Goal: Check status: Check status

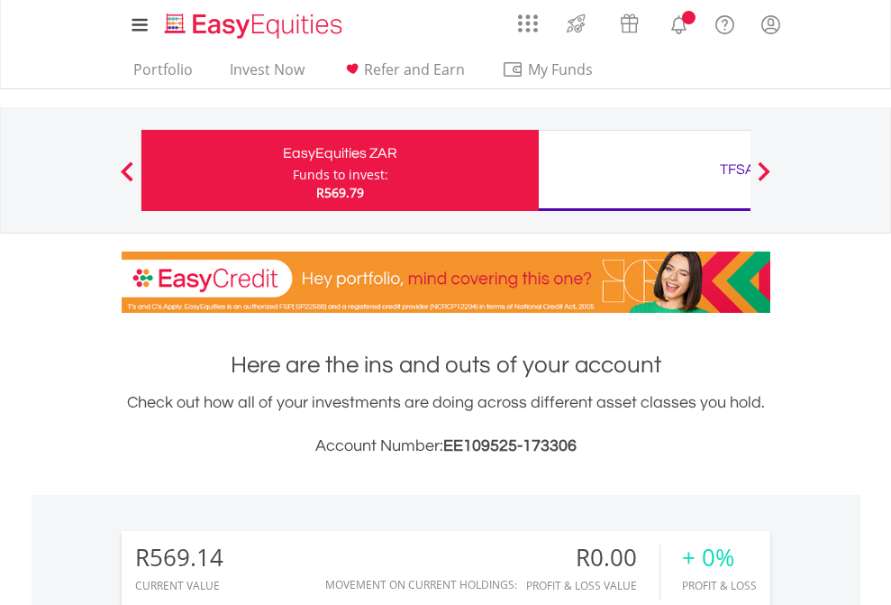
scroll to position [173, 283]
click at [293, 170] on div "Funds to invest:" at bounding box center [341, 175] width 96 height 18
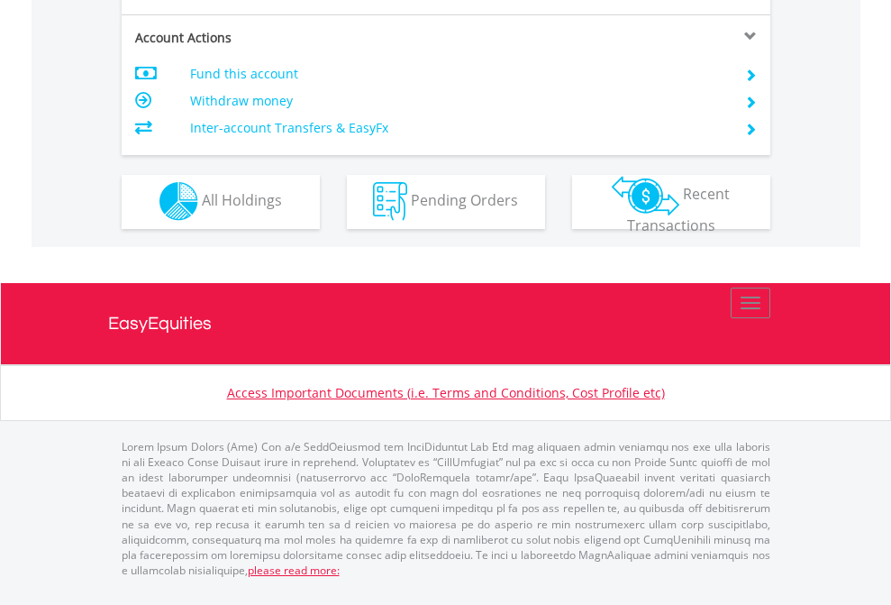
scroll to position [1685, 0]
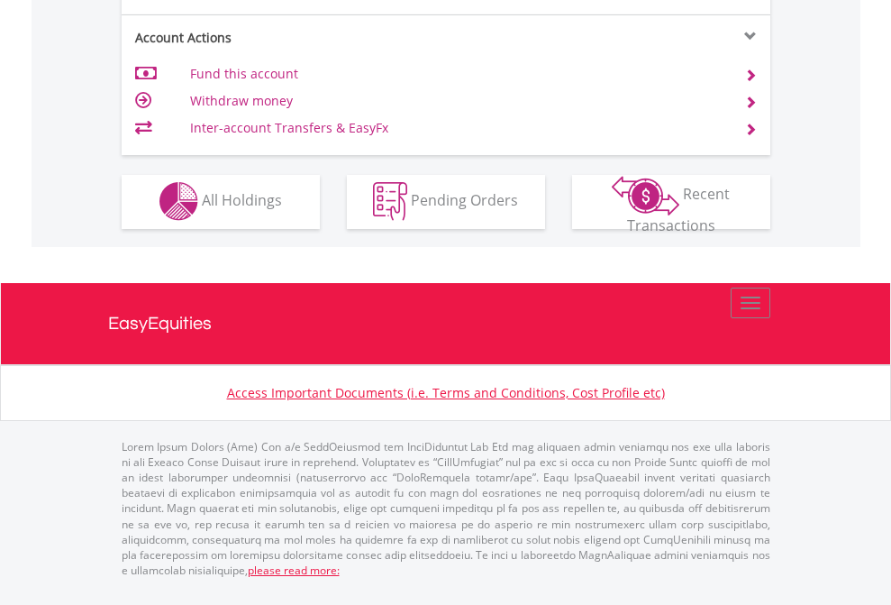
scroll to position [1685, 0]
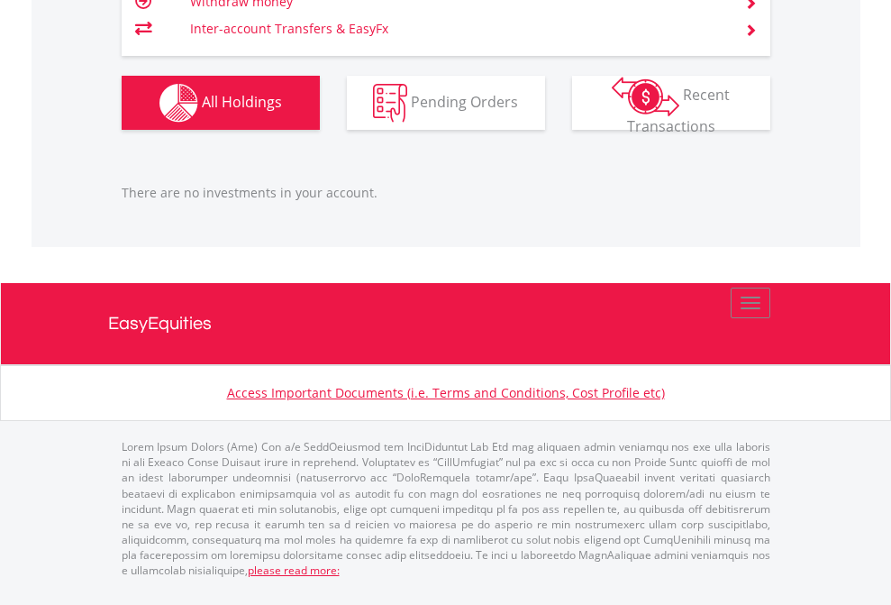
scroll to position [173, 283]
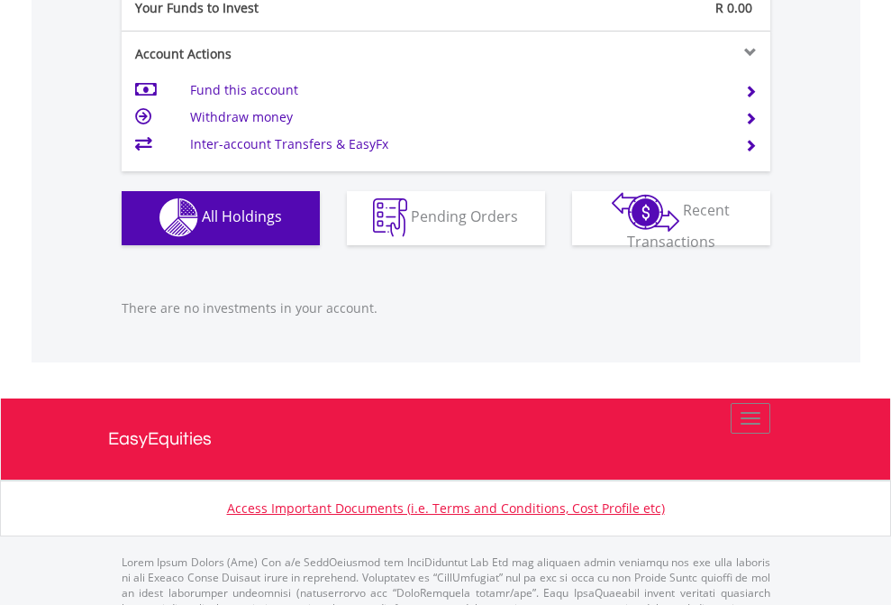
scroll to position [1784, 0]
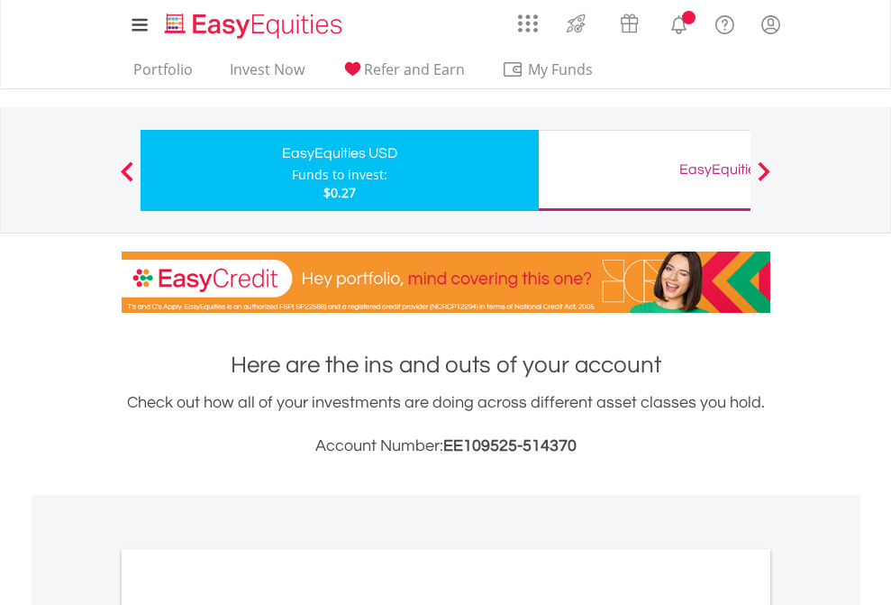
scroll to position [1083, 0]
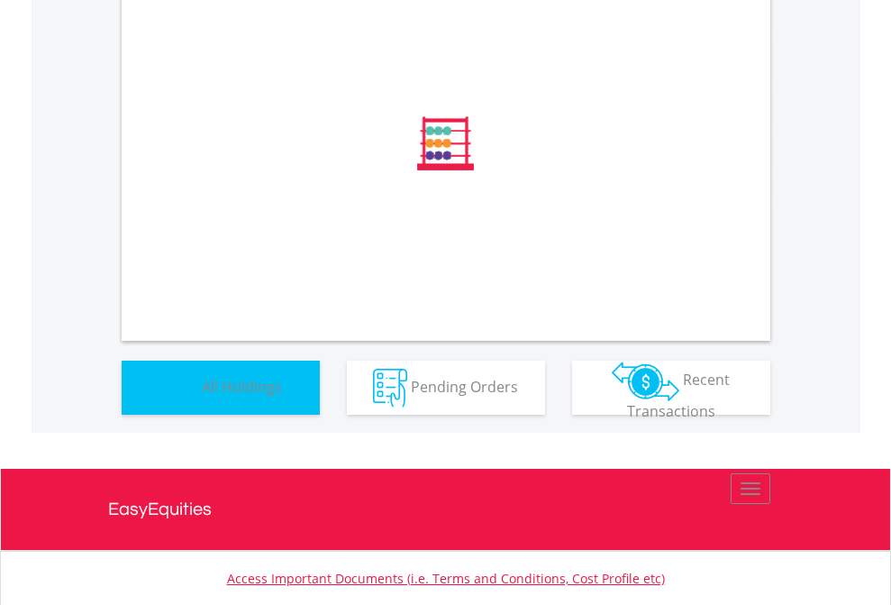
click at [202, 396] on span "All Holdings" at bounding box center [242, 386] width 80 height 20
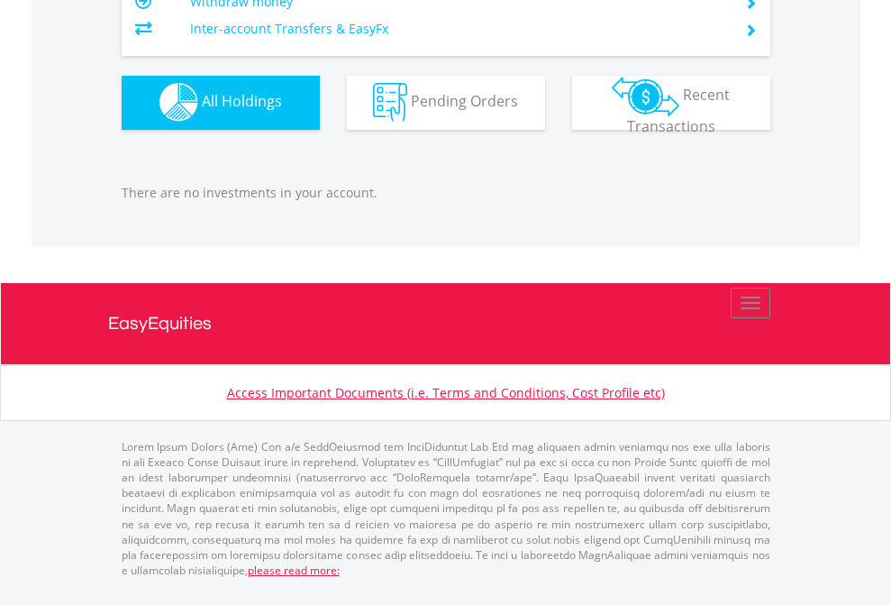
scroll to position [173, 283]
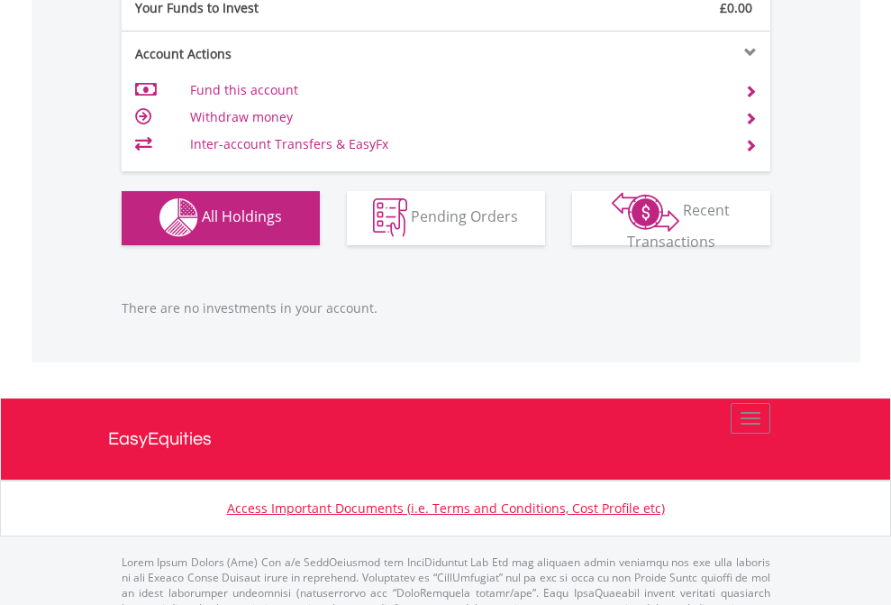
scroll to position [1784, 0]
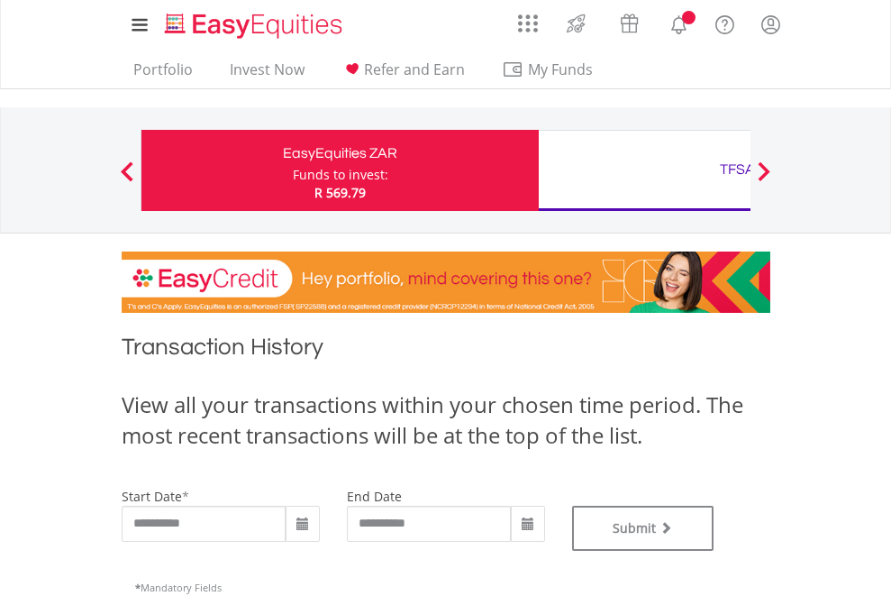
type input "**********"
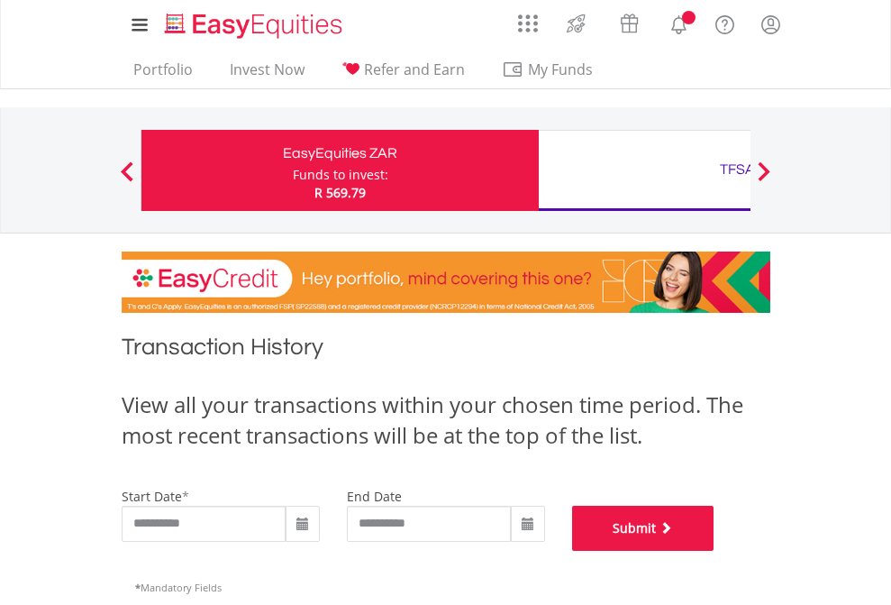
click at [715, 551] on button "Submit" at bounding box center [643, 528] width 142 height 45
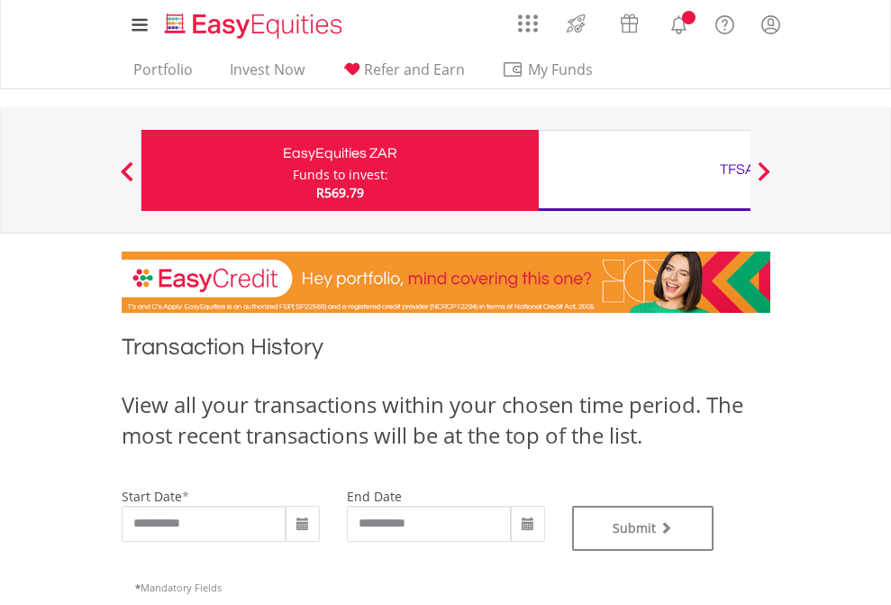
click at [644, 170] on div "TFSA" at bounding box center [738, 169] width 376 height 25
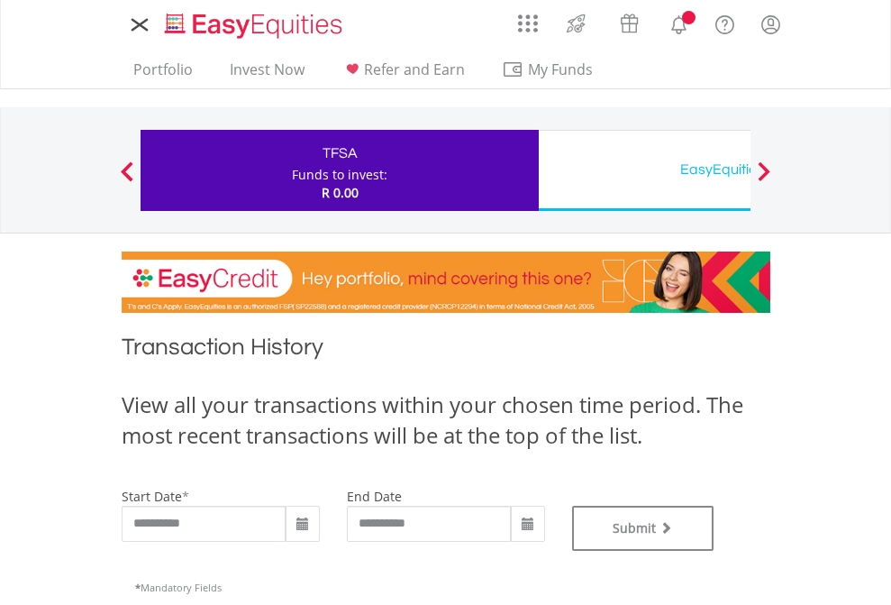
type input "**********"
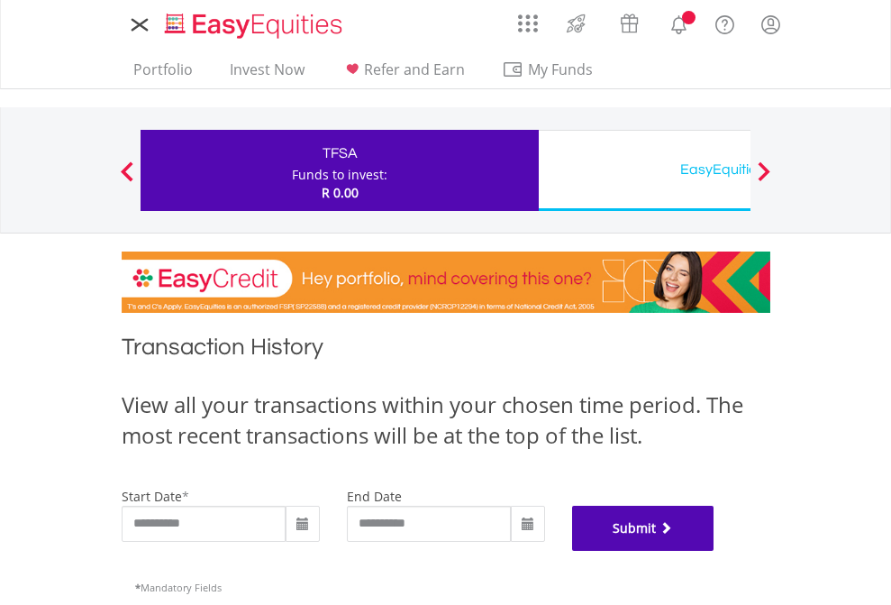
click at [715, 551] on button "Submit" at bounding box center [643, 528] width 142 height 45
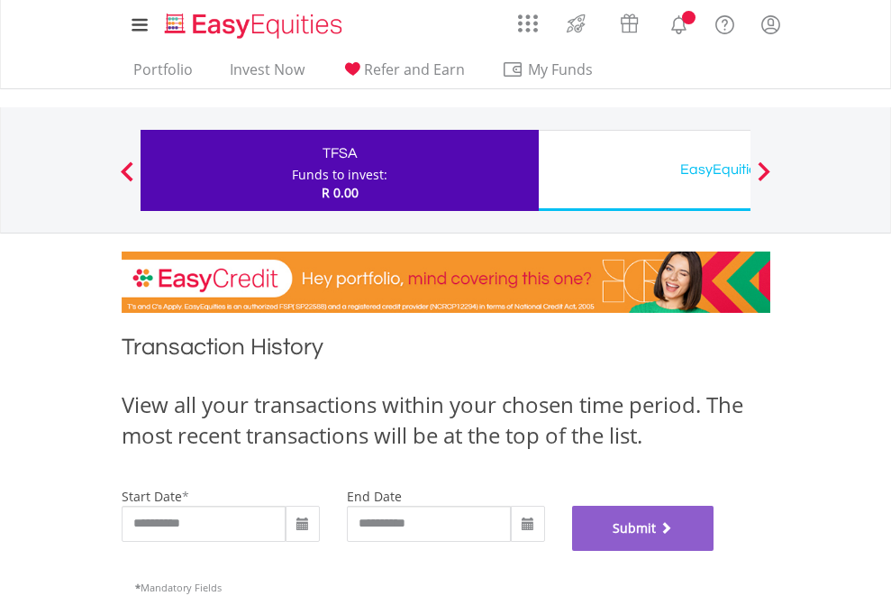
scroll to position [731, 0]
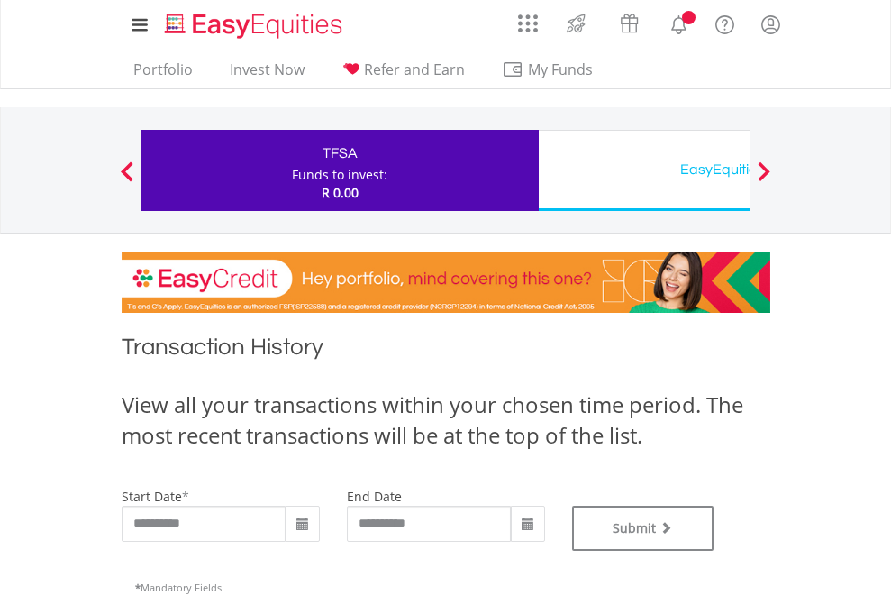
click at [644, 170] on div "EasyEquities USD" at bounding box center [738, 169] width 376 height 25
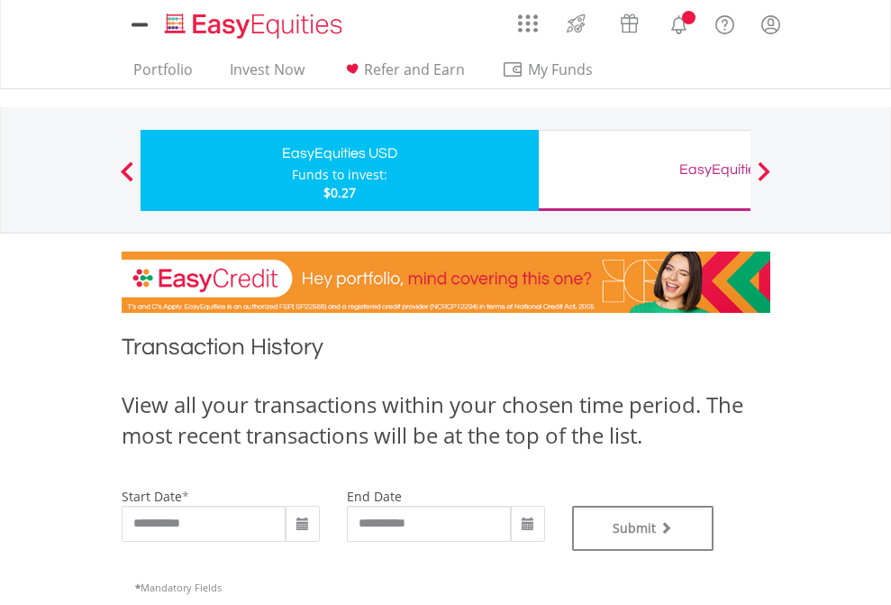
type input "**********"
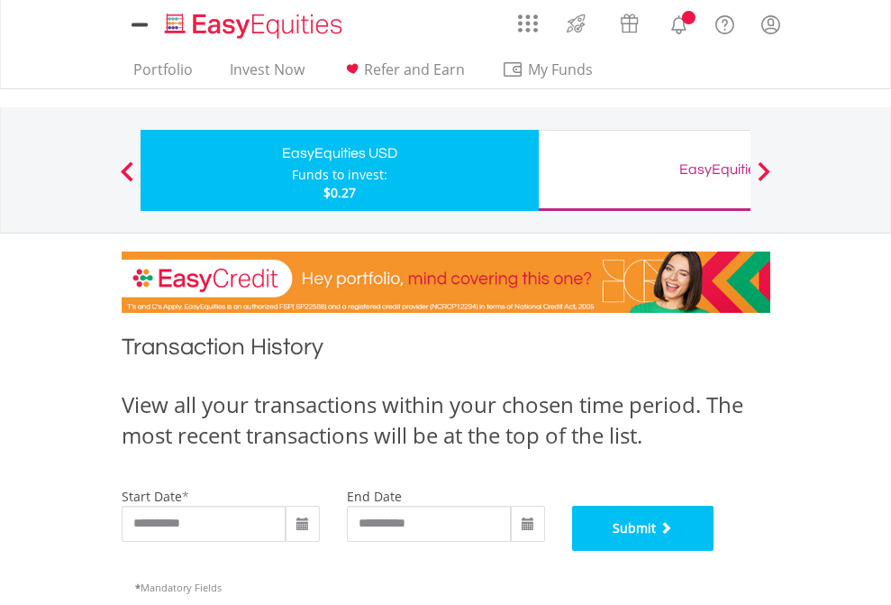
click at [715, 551] on button "Submit" at bounding box center [643, 528] width 142 height 45
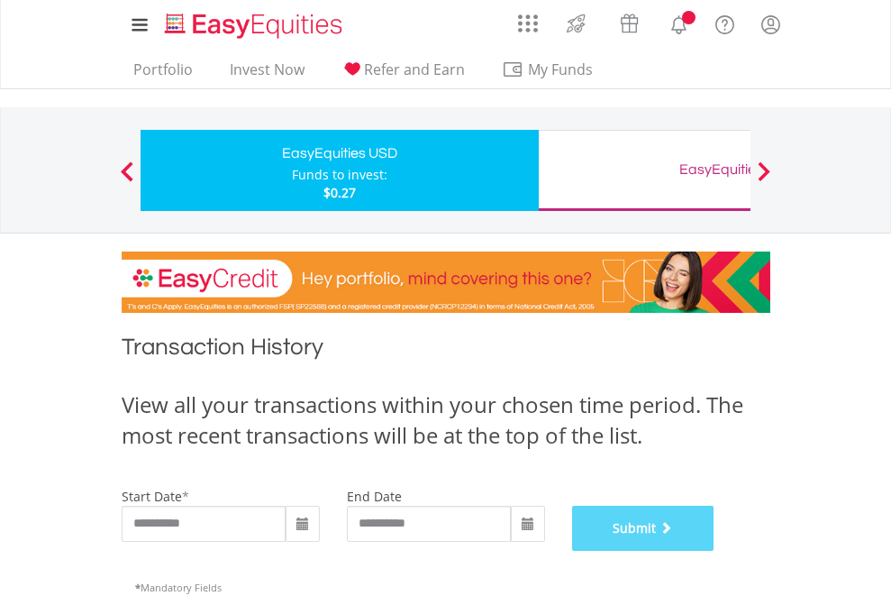
scroll to position [731, 0]
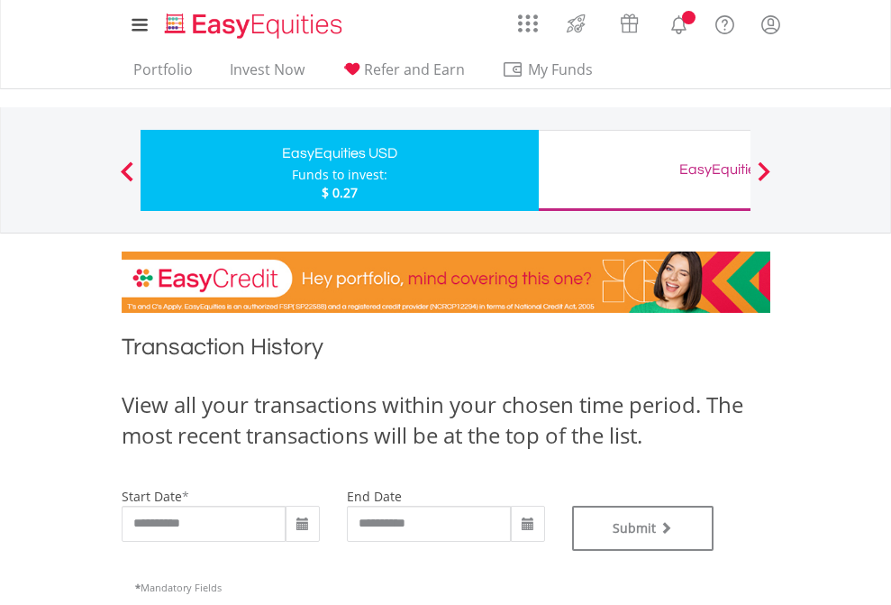
click at [644, 170] on div "EasyEquities GBP" at bounding box center [738, 169] width 376 height 25
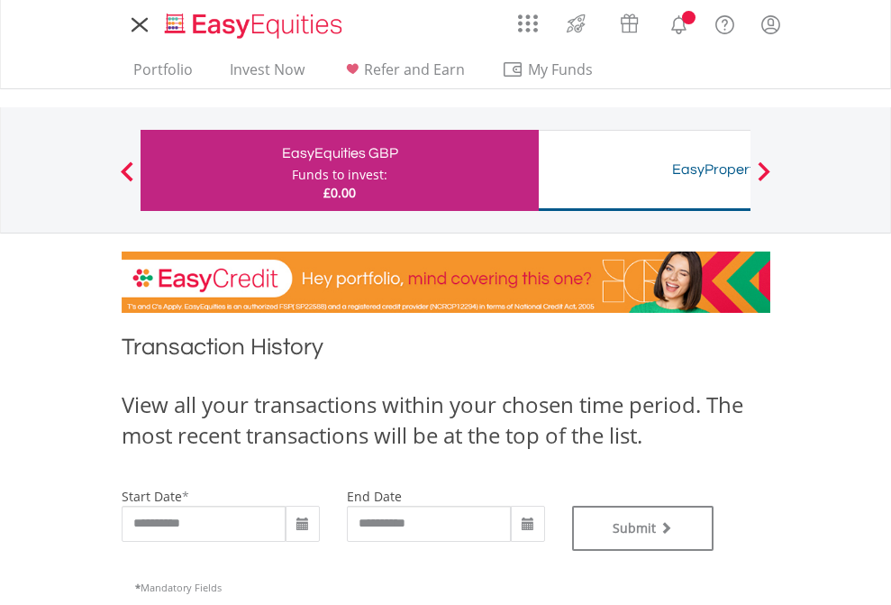
type input "**********"
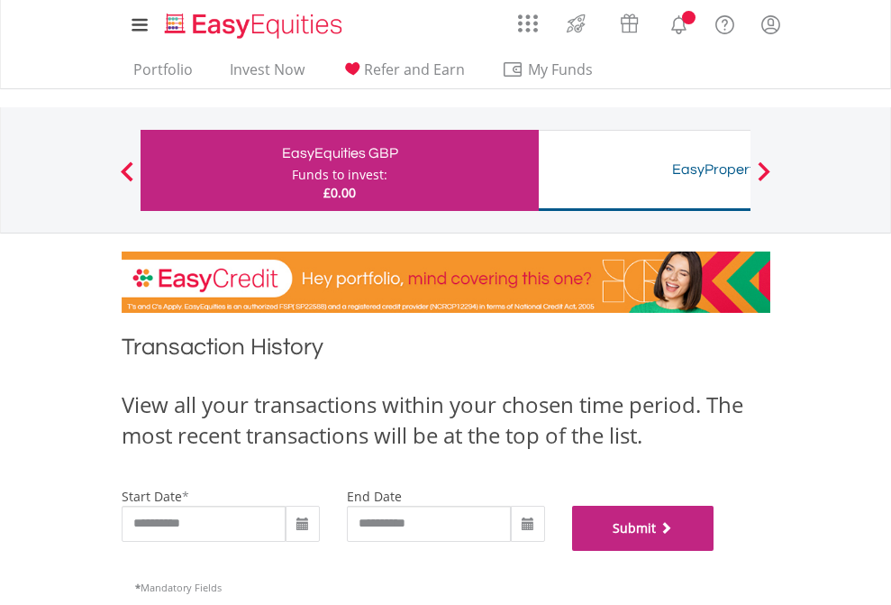
click at [715, 551] on button "Submit" at bounding box center [643, 528] width 142 height 45
